Goal: Check status: Check status

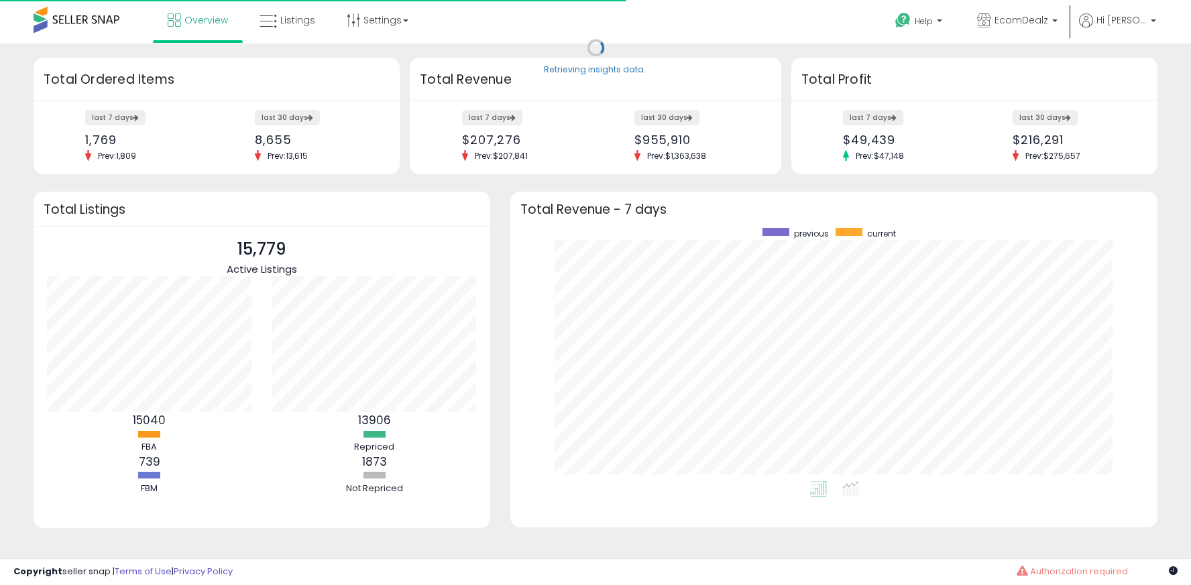
scroll to position [254, 620]
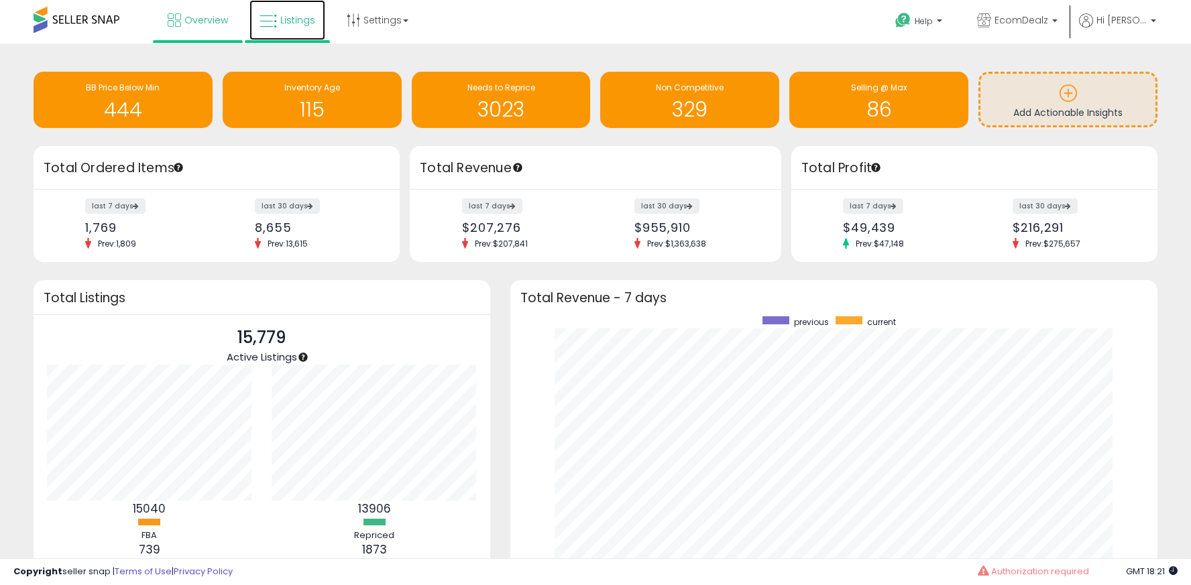
click at [292, 19] on span "Listings" at bounding box center [297, 19] width 35 height 13
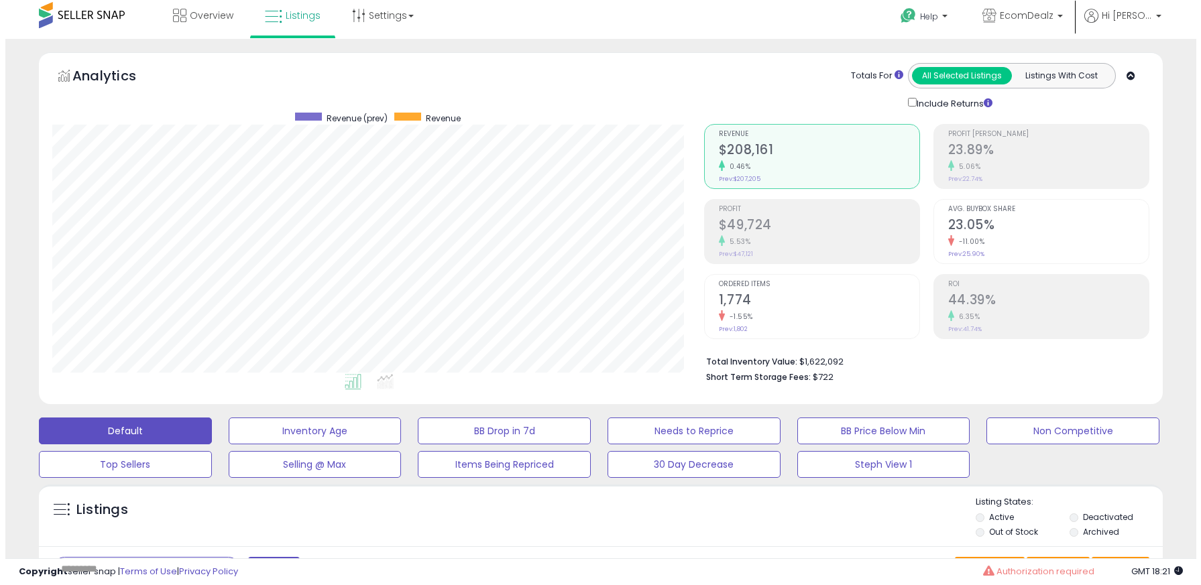
scroll to position [5, 0]
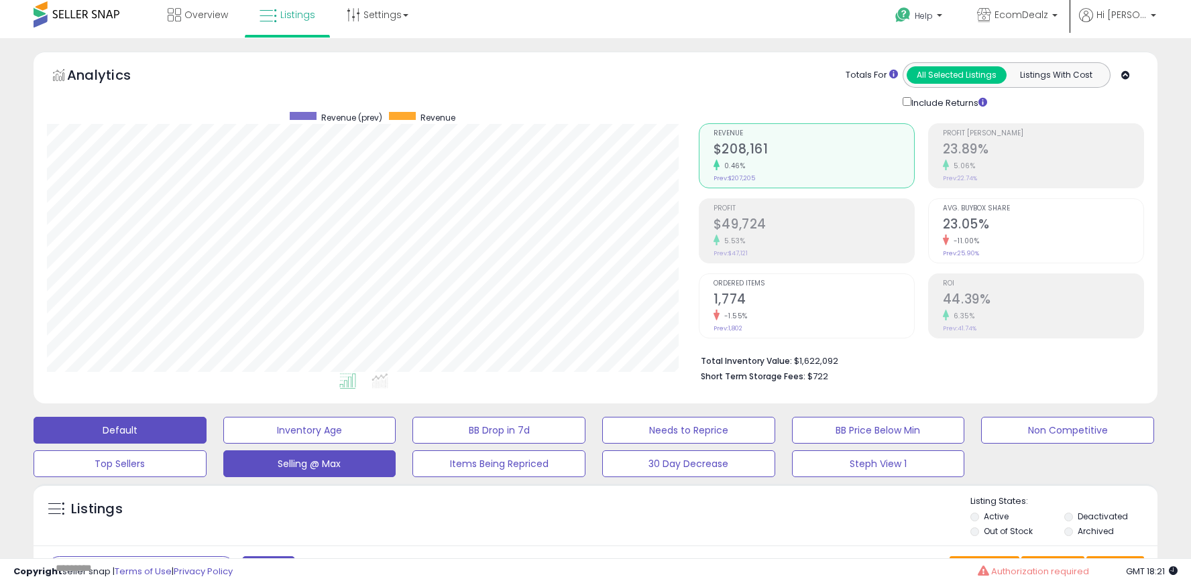
click at [320, 444] on button "Selling @ Max" at bounding box center [309, 430] width 173 height 27
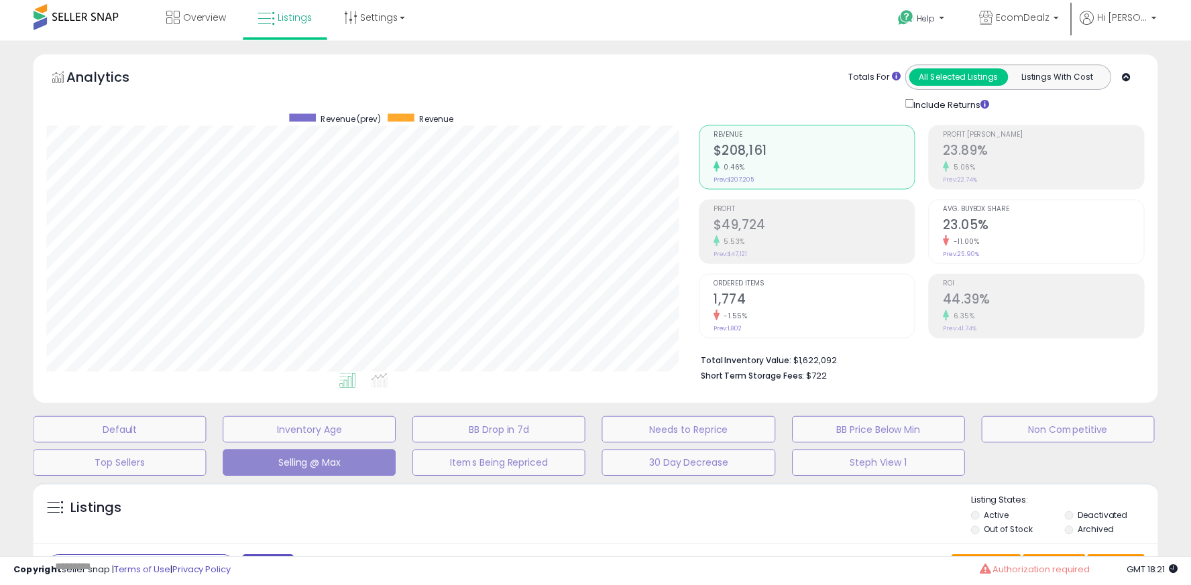
scroll to position [275, 657]
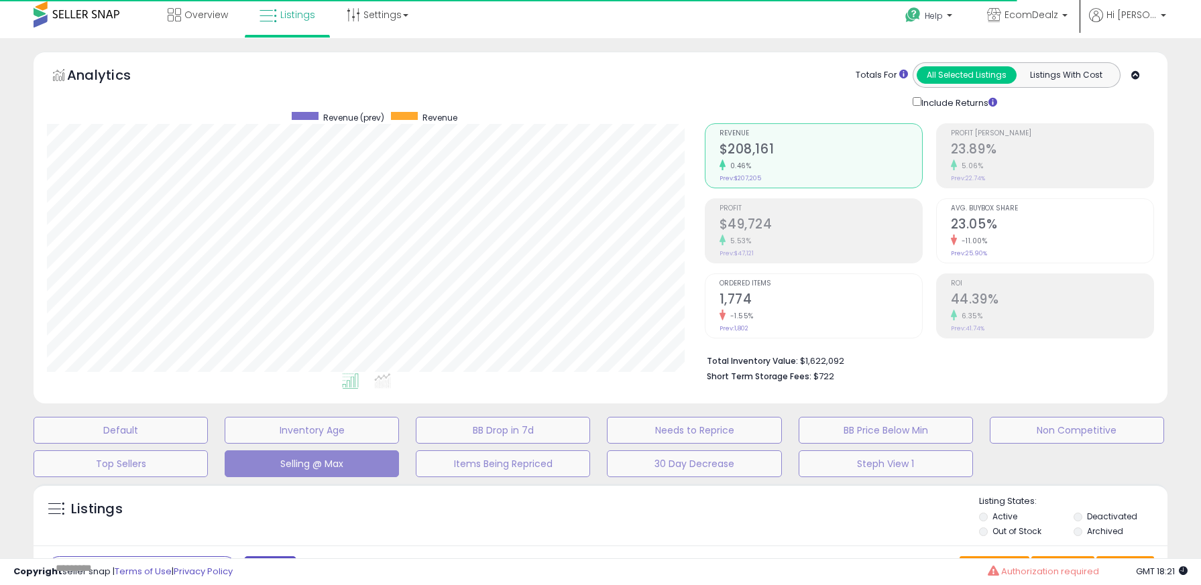
select select "**"
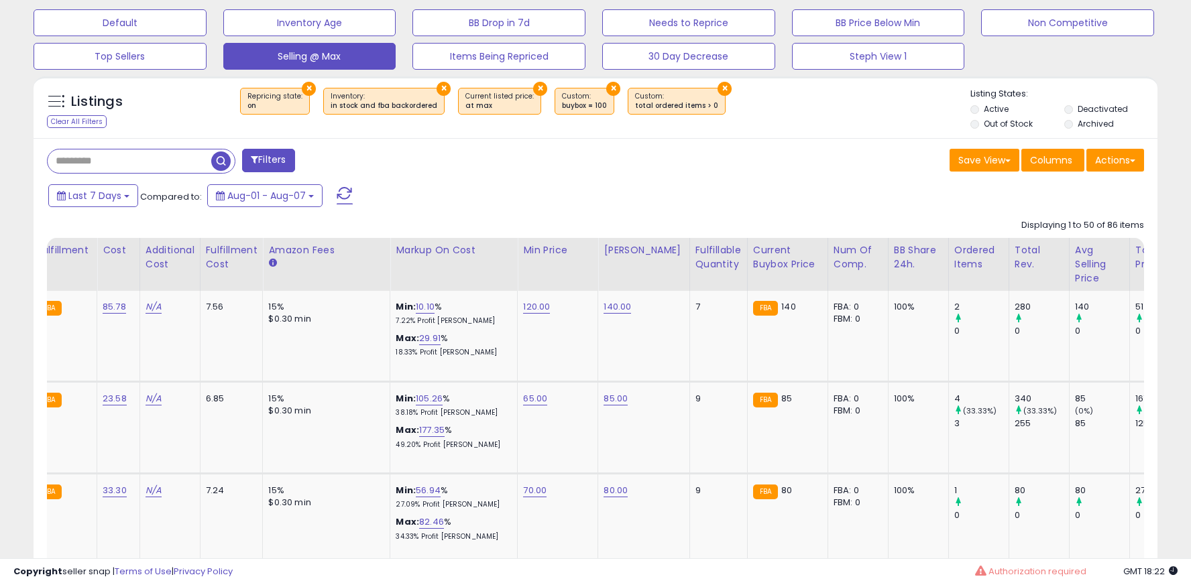
scroll to position [0, 0]
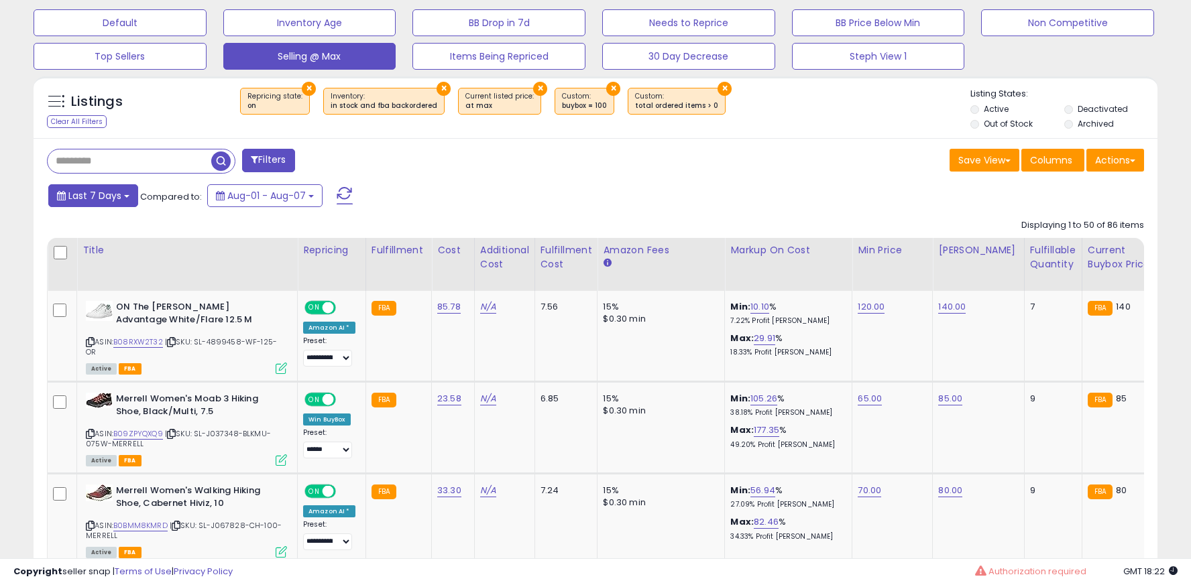
click at [119, 194] on span "Last 7 Days" at bounding box center [94, 195] width 53 height 13
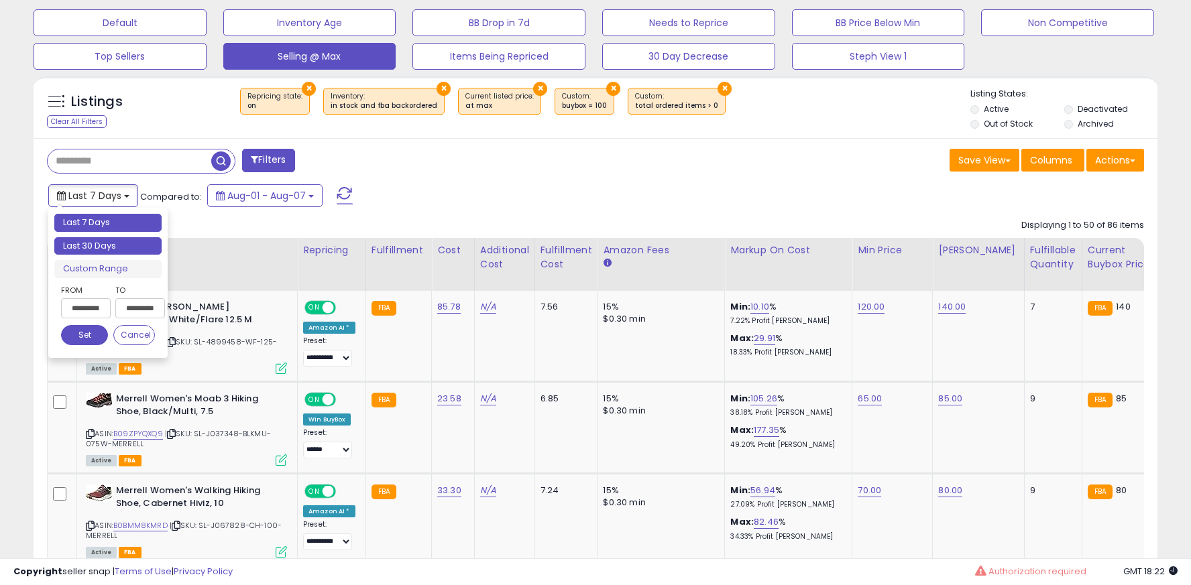
type input "**********"
click at [117, 245] on li "Last 30 Days" at bounding box center [107, 246] width 107 height 18
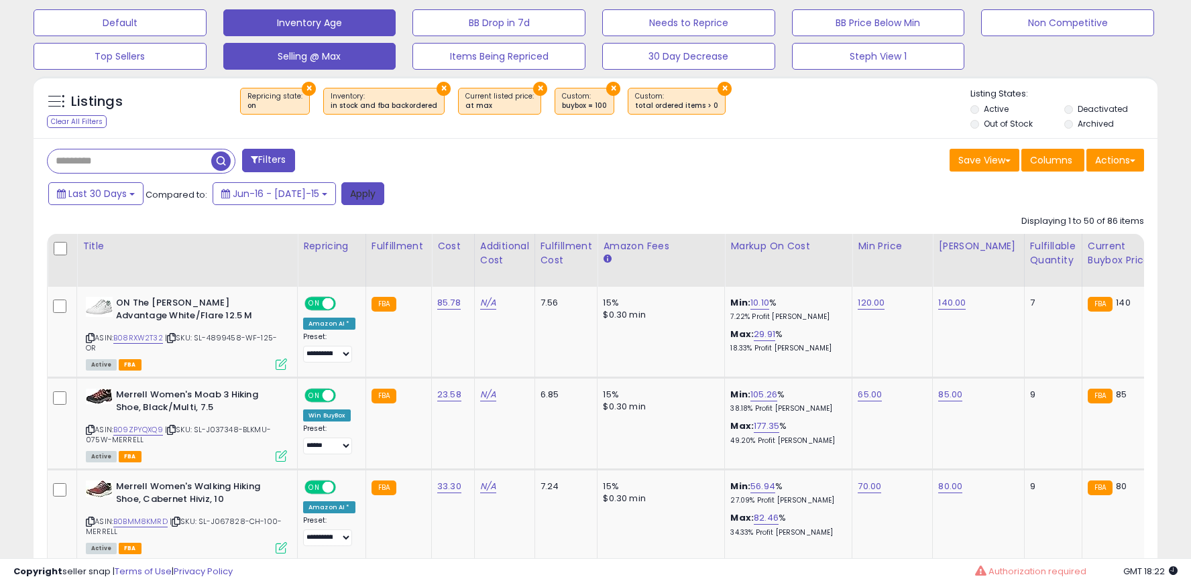
click at [354, 195] on button "Apply" at bounding box center [362, 193] width 43 height 23
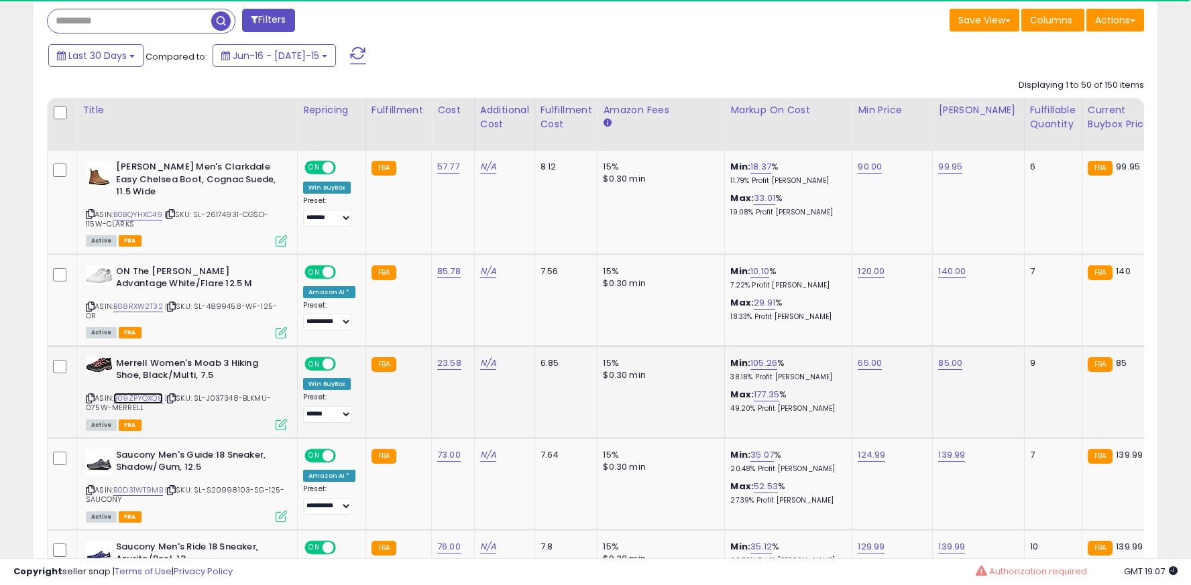
click at [140, 393] on link "B09ZPYQXQ9" at bounding box center [138, 398] width 50 height 11
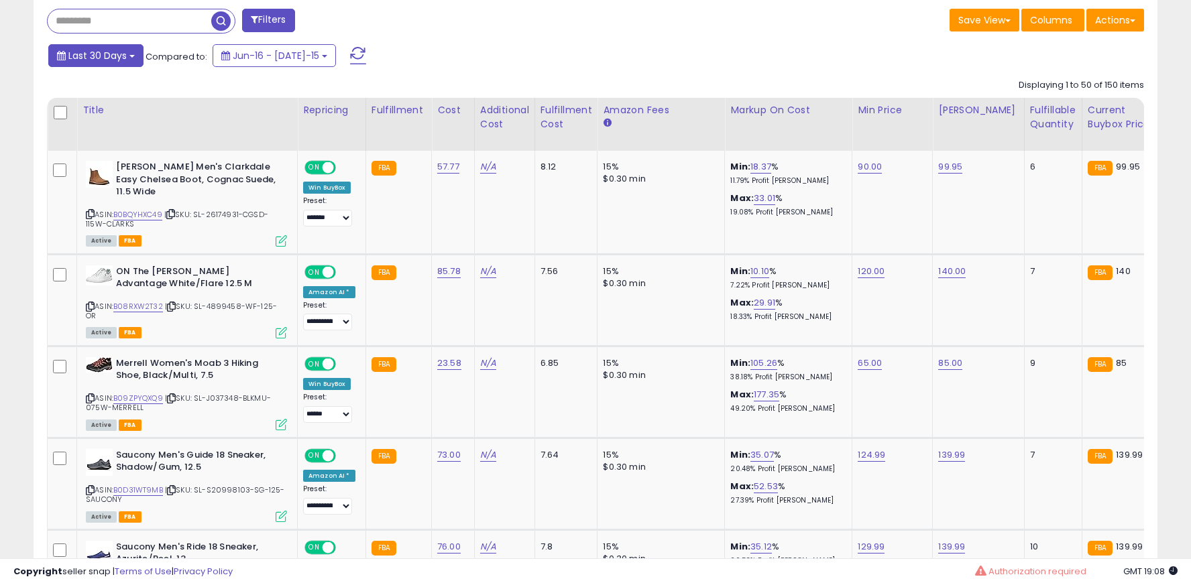
click at [113, 53] on span "Last 30 Days" at bounding box center [97, 55] width 58 height 13
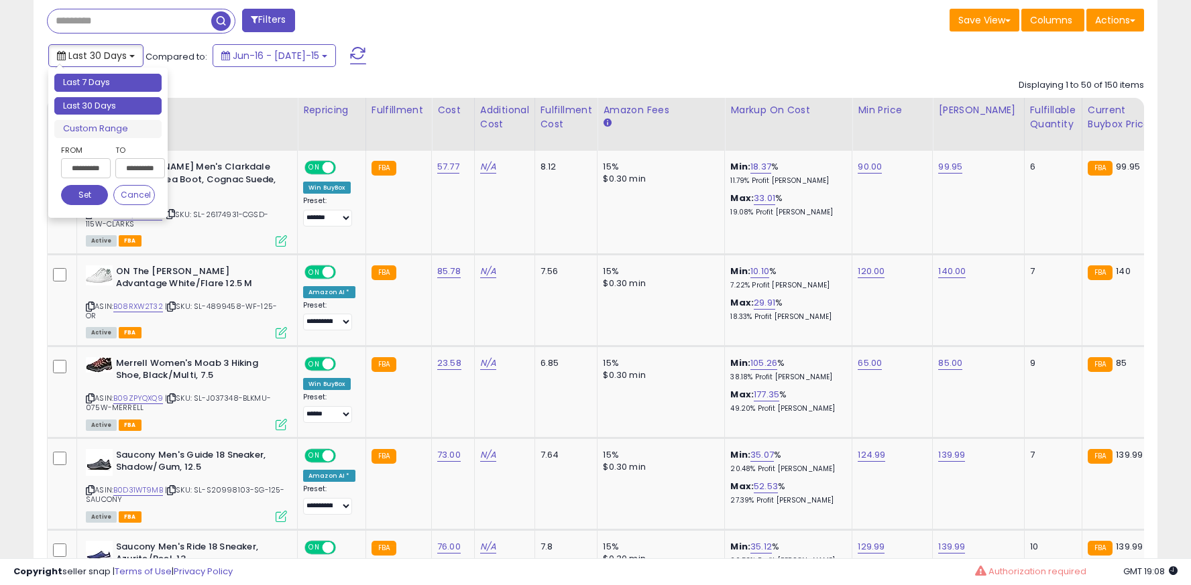
type input "**********"
click at [111, 91] on li "Last 7 Days" at bounding box center [107, 83] width 107 height 18
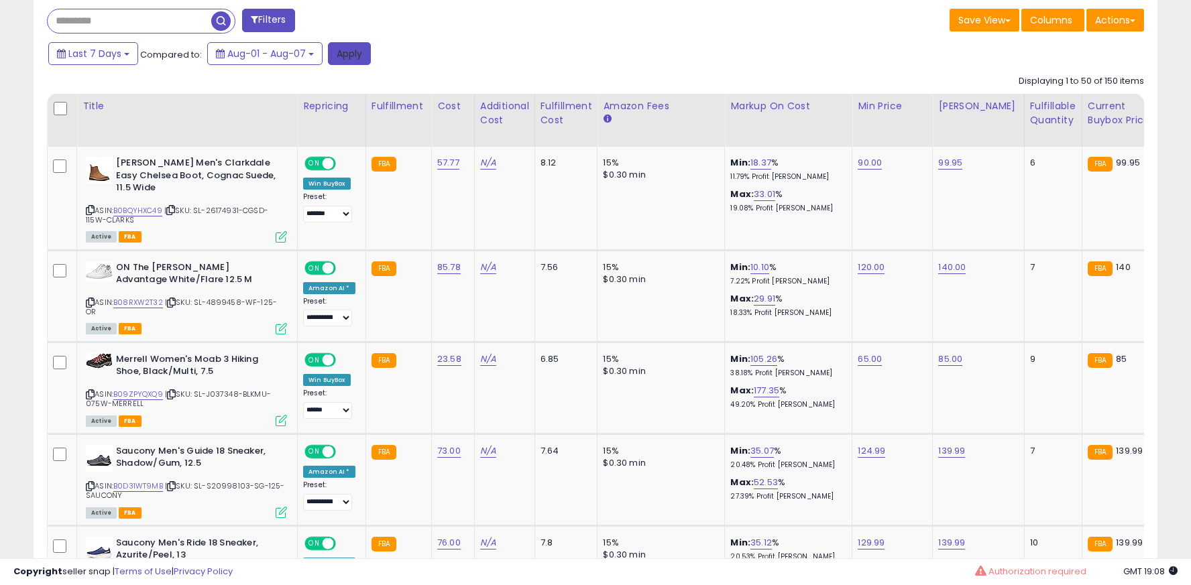
click at [340, 51] on button "Apply" at bounding box center [349, 53] width 43 height 23
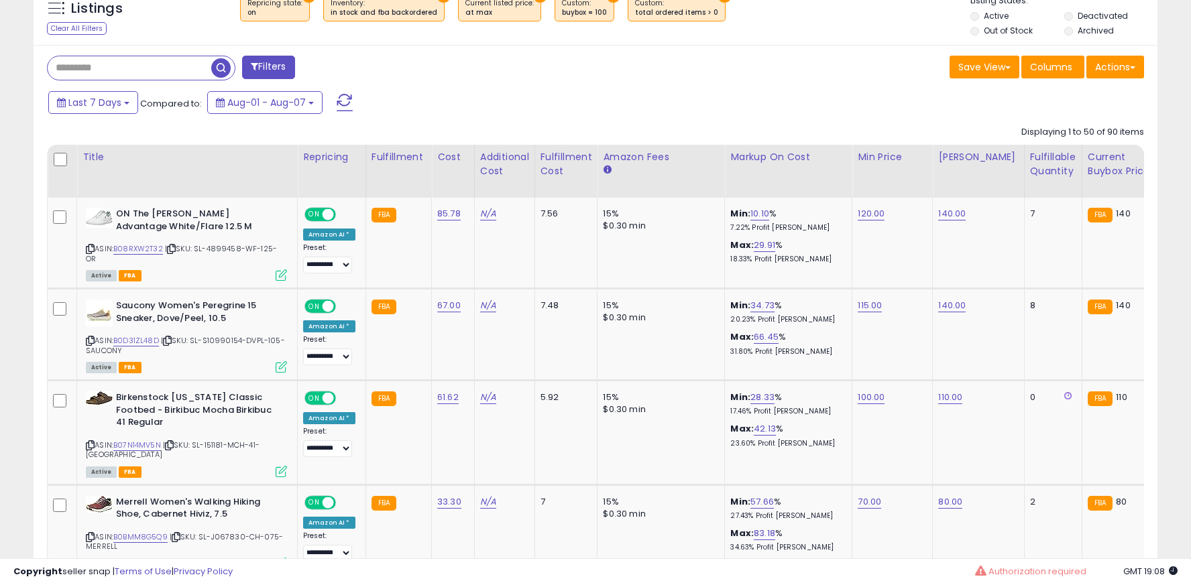
scroll to position [0, 128]
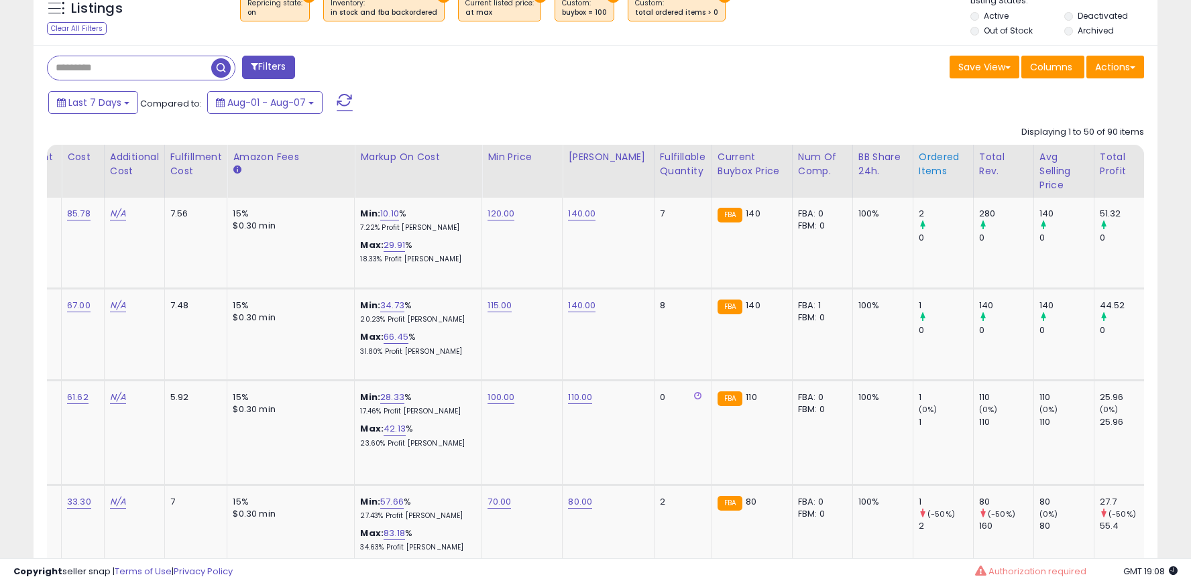
click at [922, 170] on div "Ordered Items" at bounding box center [943, 164] width 49 height 28
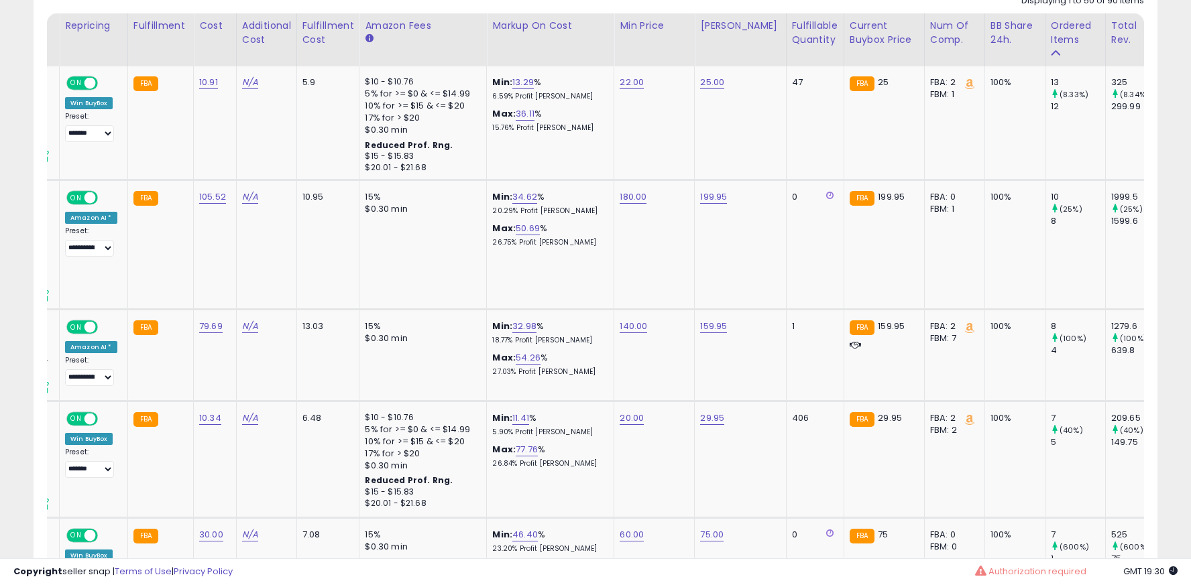
scroll to position [0, 234]
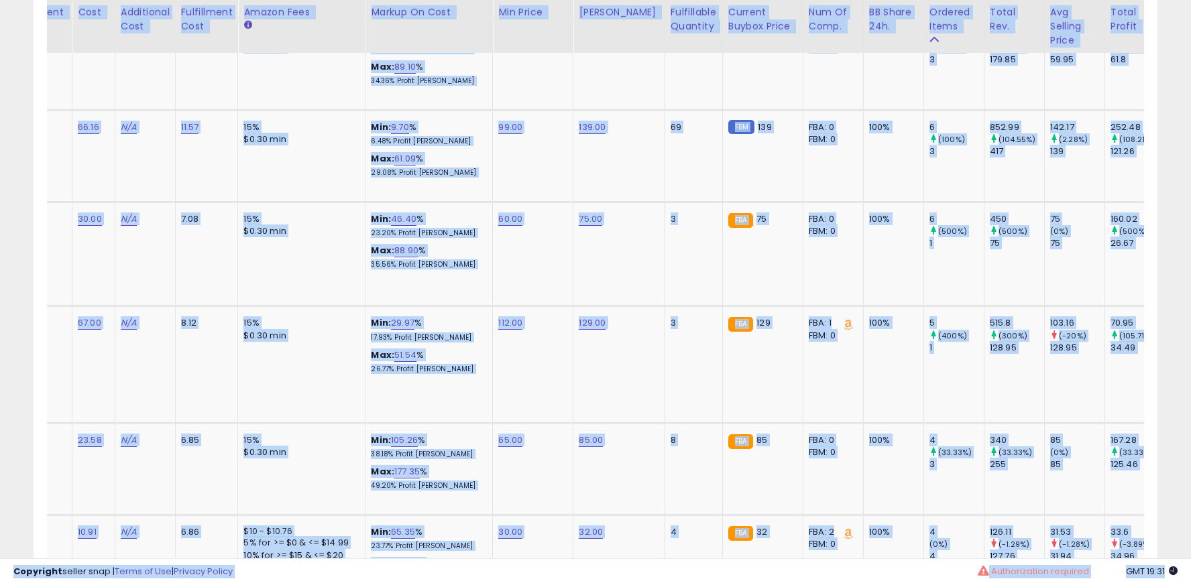
click at [709, 564] on div "Copyright seller snap | Terms of Use | Privacy Policy GMT 19:31 Authorization r…" at bounding box center [595, 572] width 1191 height 27
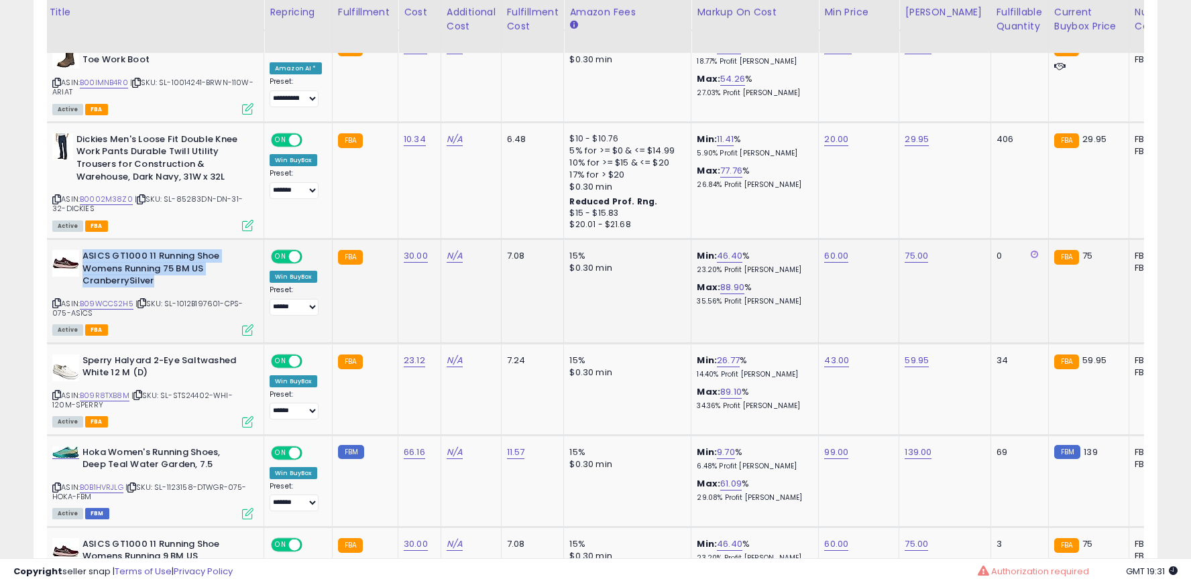
drag, startPoint x: 83, startPoint y: 256, endPoint x: 179, endPoint y: 290, distance: 101.6
click at [179, 290] on b "ASICS GT1000 11 Running Shoe Womens Running 75 BM US CranberrySilver" at bounding box center [163, 270] width 163 height 41
copy b "ASICS GT1000 11 Running Shoe Womens Running 75 BM US CranberrySilver"
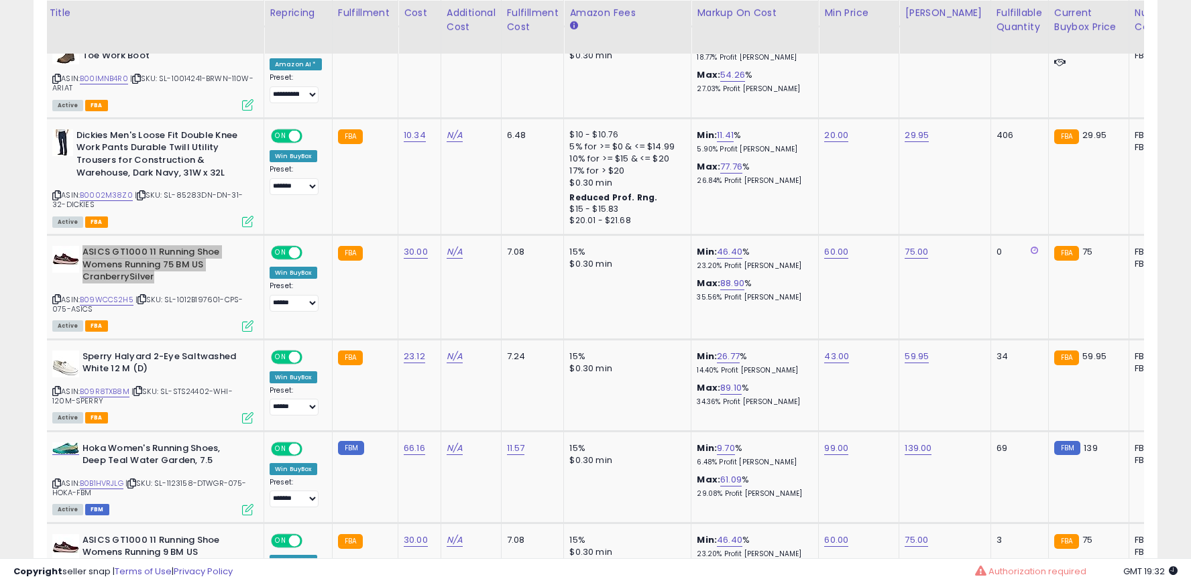
scroll to position [922, 0]
